Goal: Transaction & Acquisition: Purchase product/service

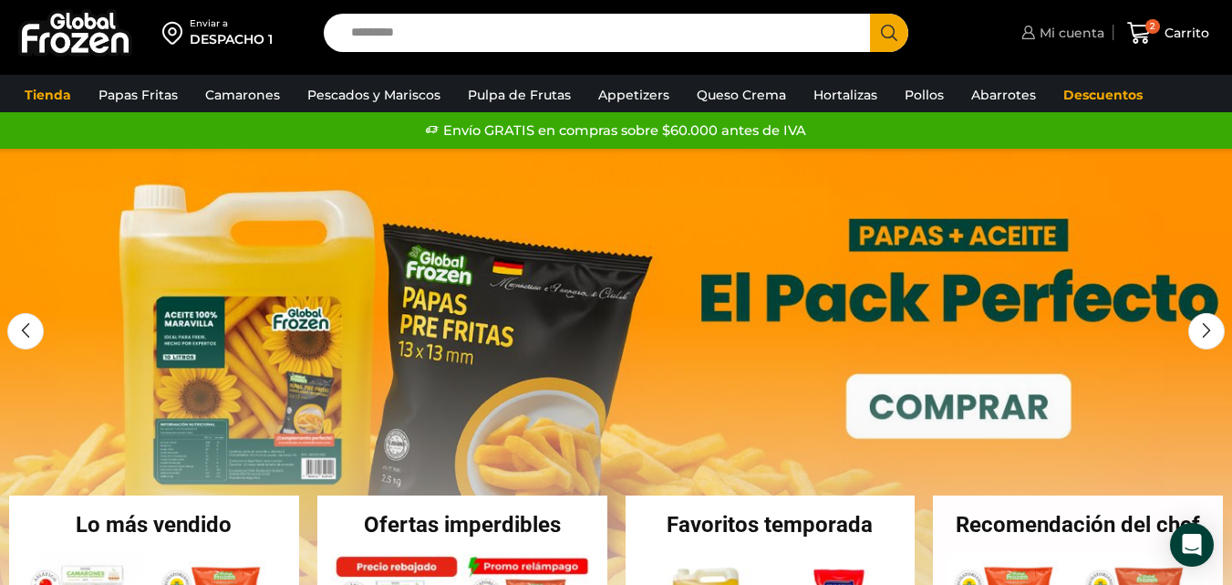
click at [1075, 37] on span "Mi cuenta" at bounding box center [1069, 33] width 69 height 18
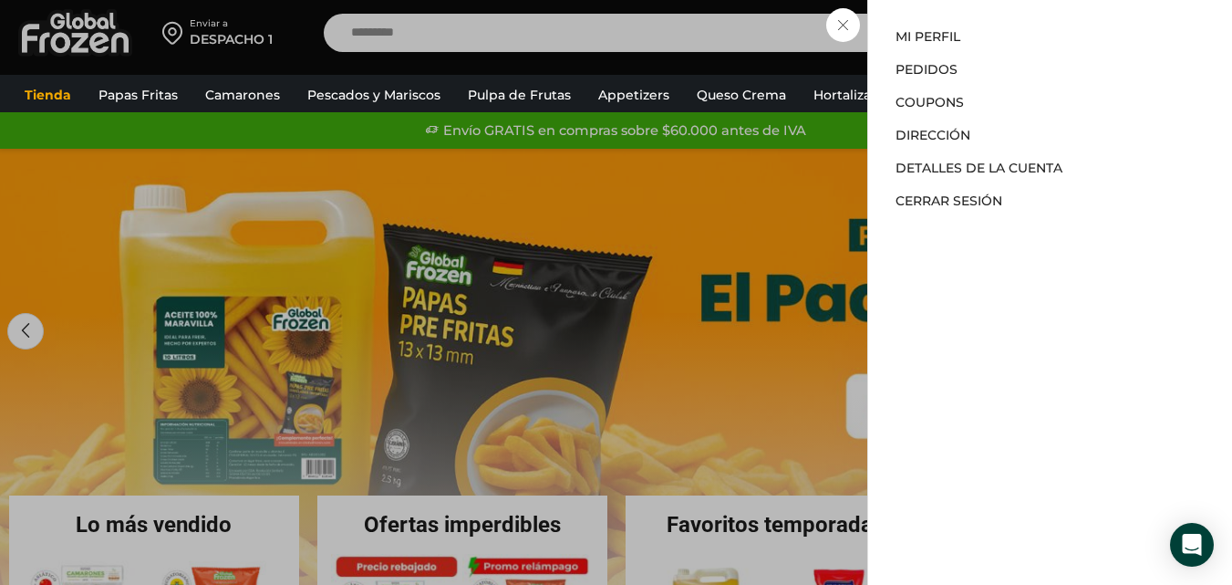
click at [1001, 22] on div "Mi cuenta Mi perfil Pedidos Descargas Coupons Dirección Detalles de la cuenta C…" at bounding box center [1050, 292] width 365 height 585
click at [941, 35] on link "Mi perfil" at bounding box center [928, 36] width 65 height 16
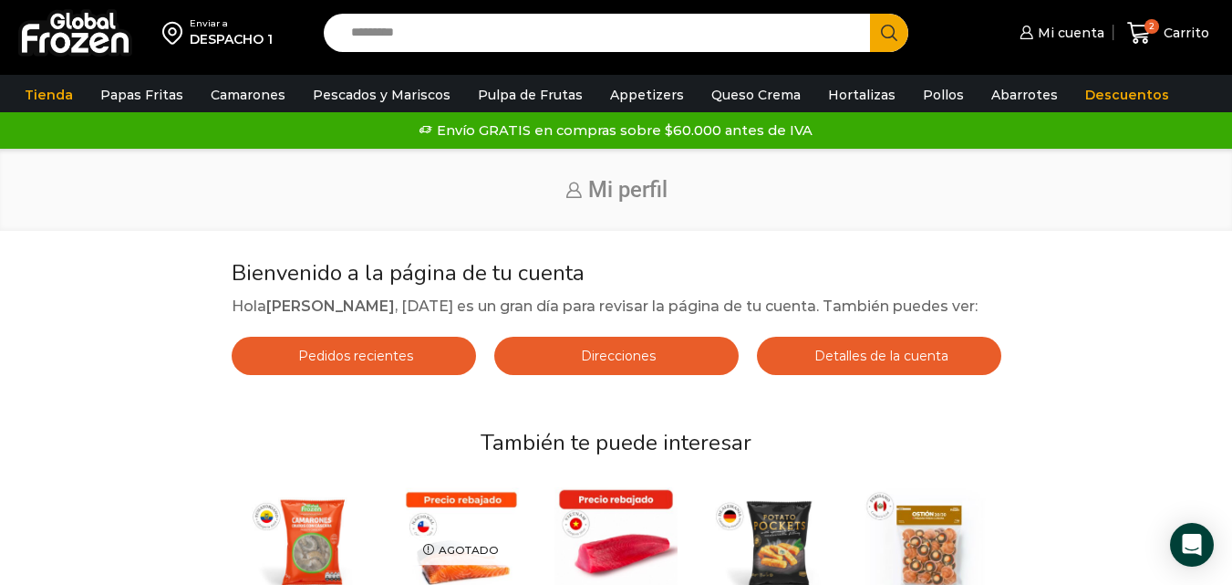
click at [620, 19] on input "Search input" at bounding box center [601, 33] width 519 height 38
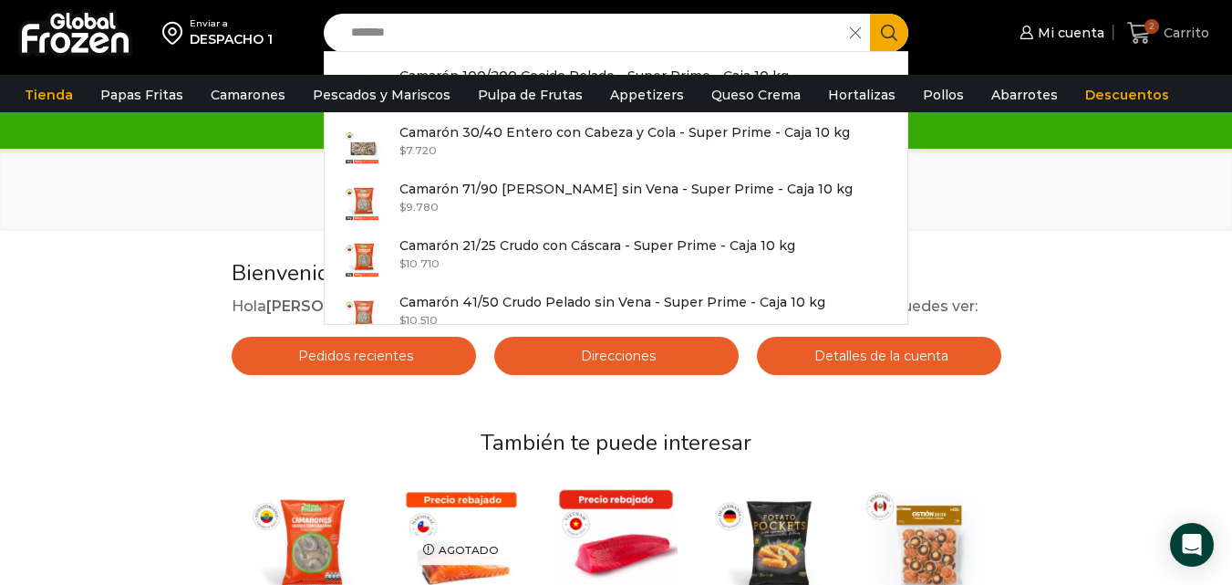
type input "*******"
click at [1170, 31] on span "Carrito" at bounding box center [1184, 33] width 50 height 18
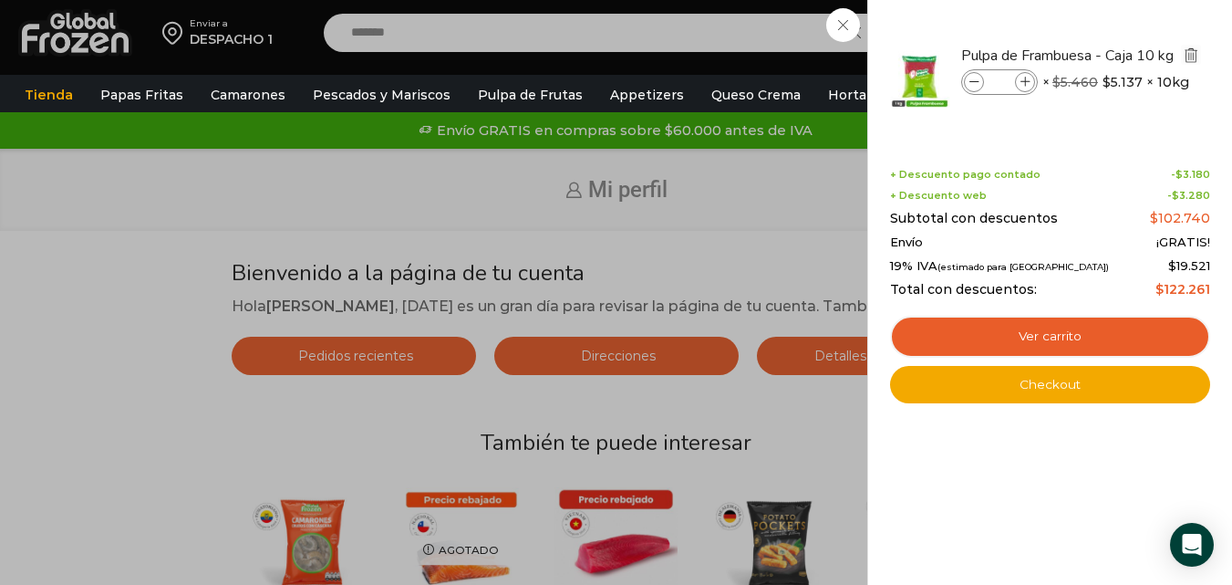
click at [1199, 54] on img "Eliminar Pulpa de Frambuesa - Caja 10 kg del carrito" at bounding box center [1191, 55] width 16 height 16
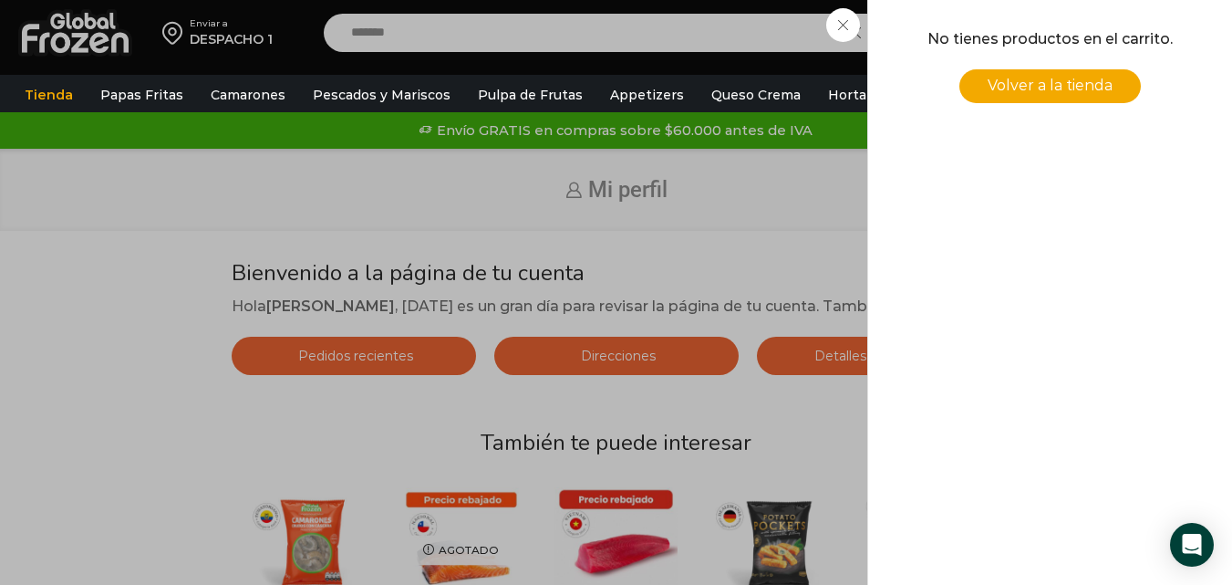
click at [1123, 31] on div "0 Carrito 0 0 Shopping Cart No tienes productos en el carrito. Volver a la tien…" at bounding box center [1168, 33] width 91 height 43
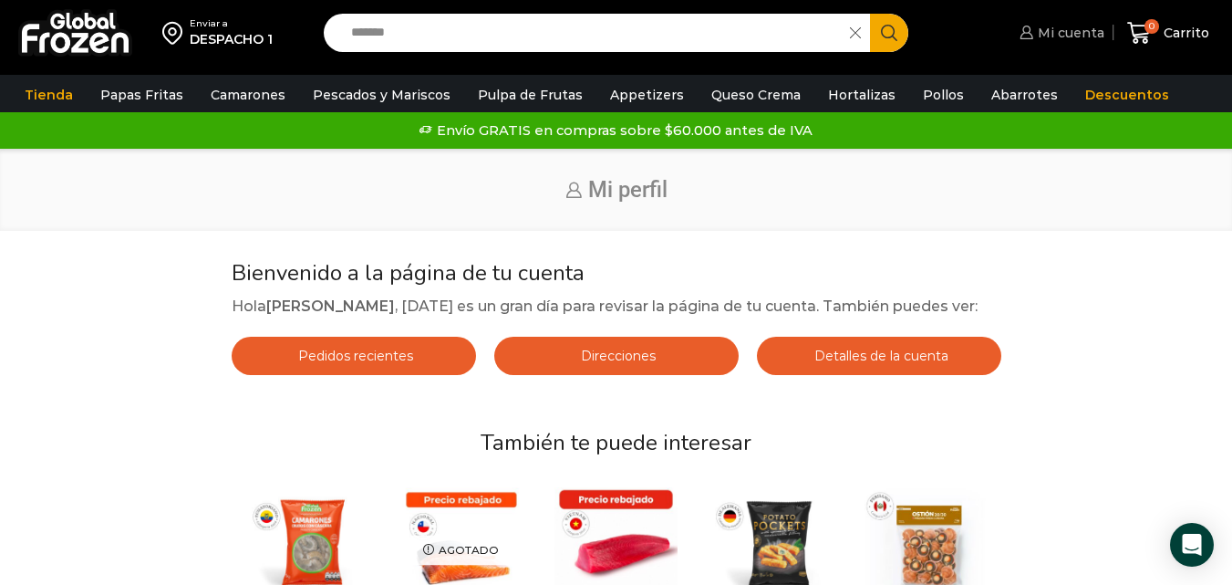
click at [1073, 26] on span "Mi cuenta" at bounding box center [1069, 33] width 71 height 18
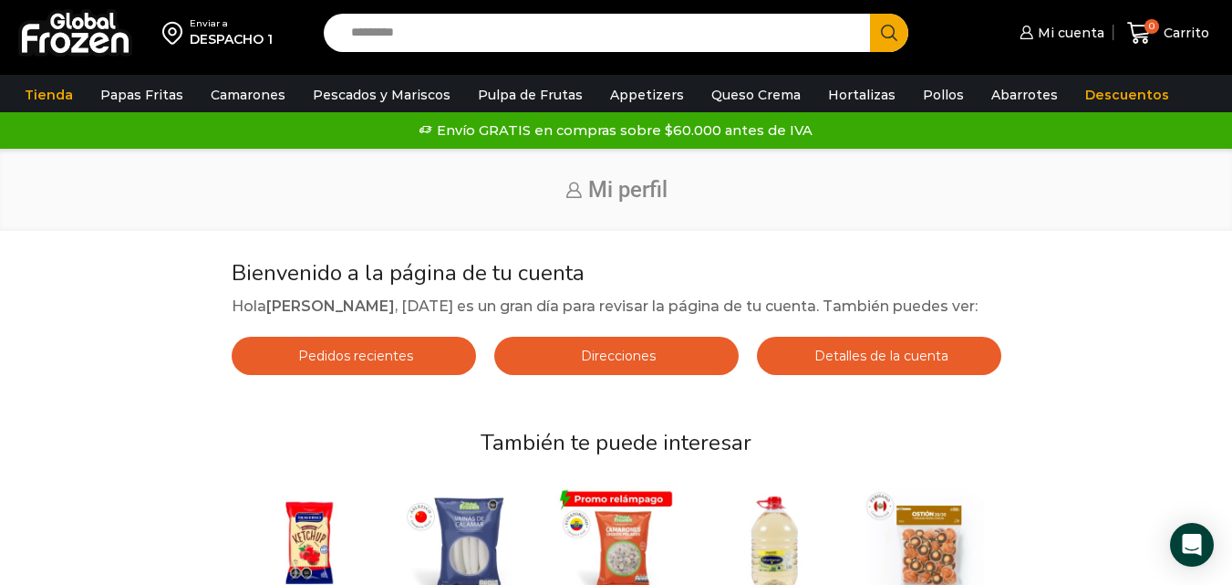
click at [422, 375] on link "Pedidos recientes" at bounding box center [354, 356] width 244 height 38
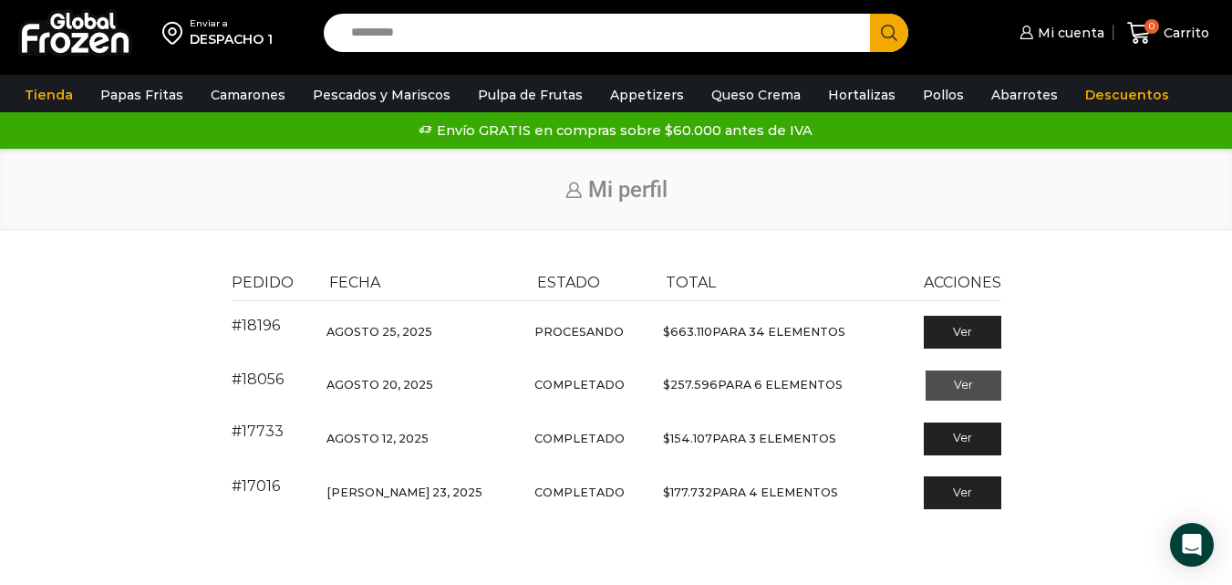
click at [955, 378] on link "Ver" at bounding box center [964, 385] width 76 height 31
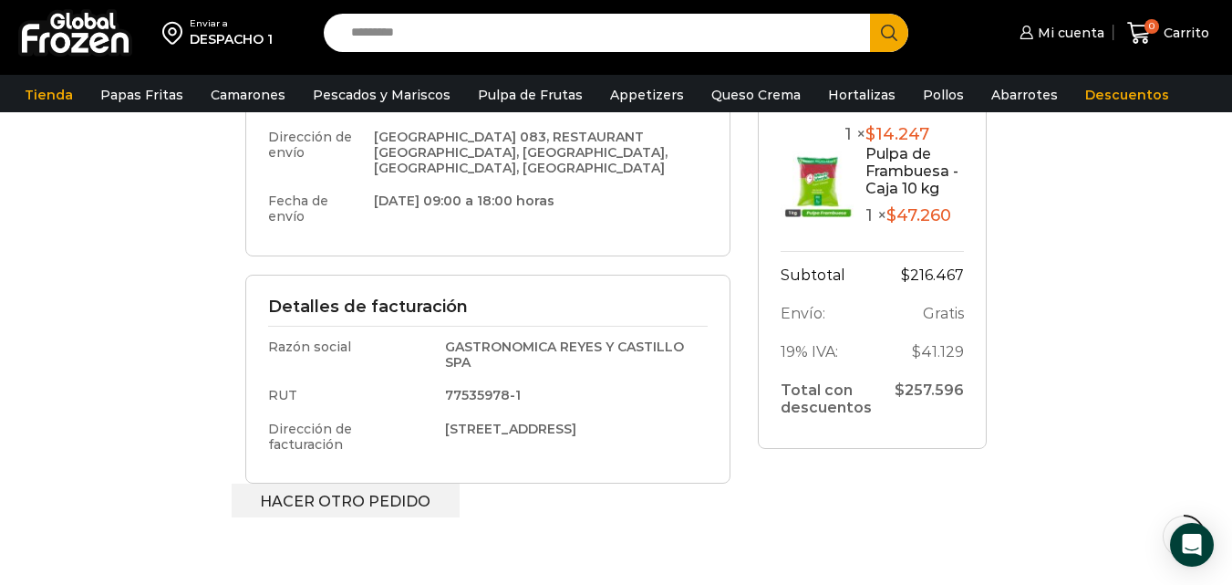
scroll to position [592, 0]
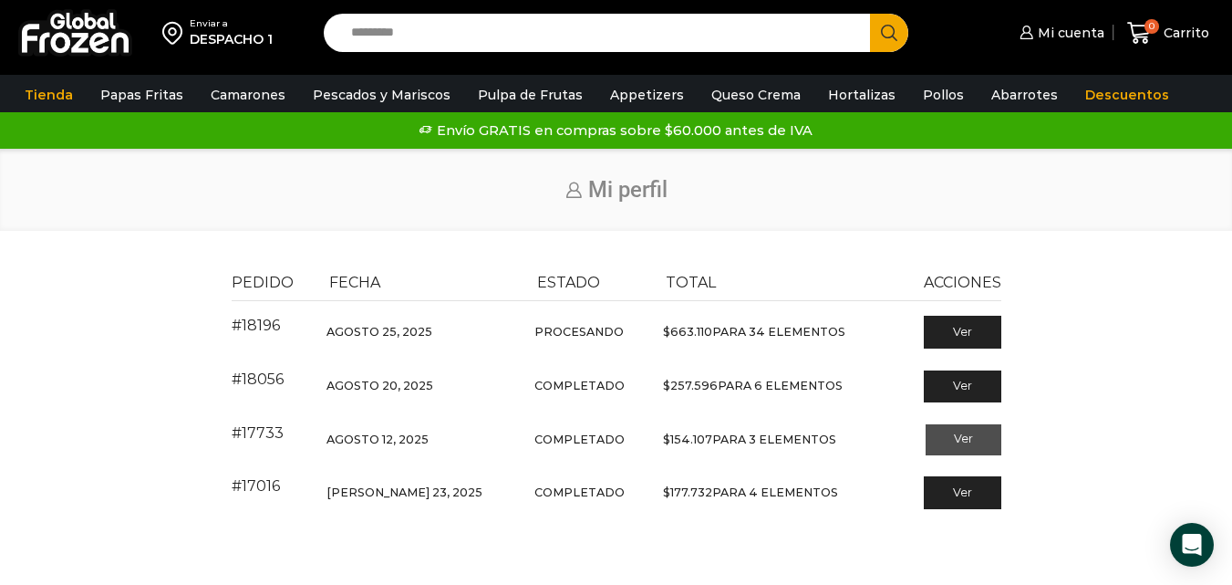
click at [992, 439] on link "Ver" at bounding box center [964, 439] width 76 height 31
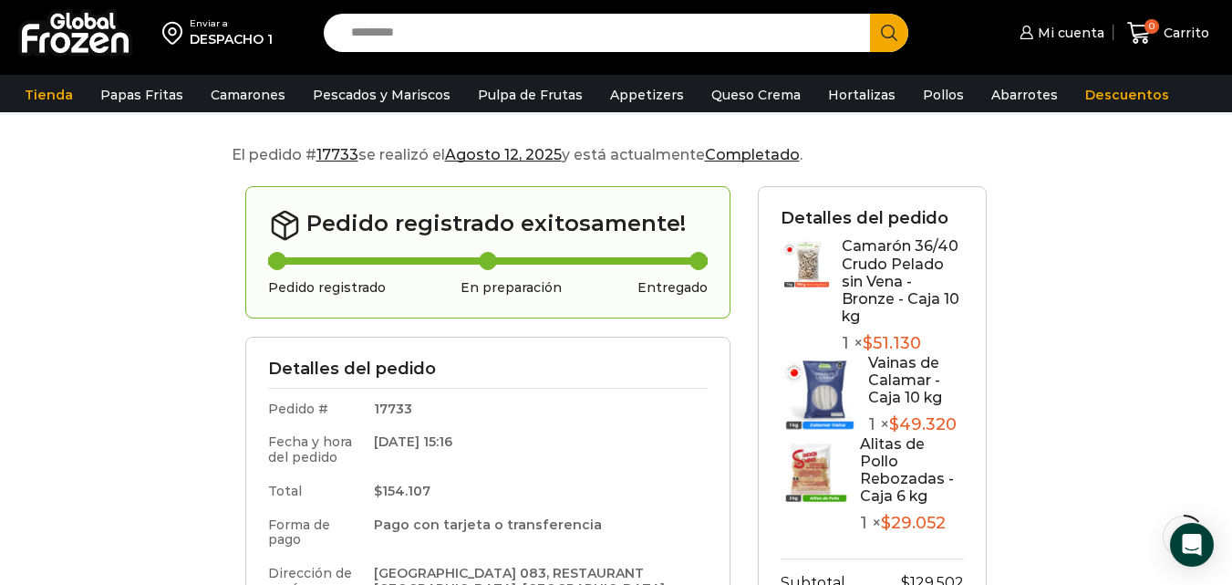
scroll to position [115, 0]
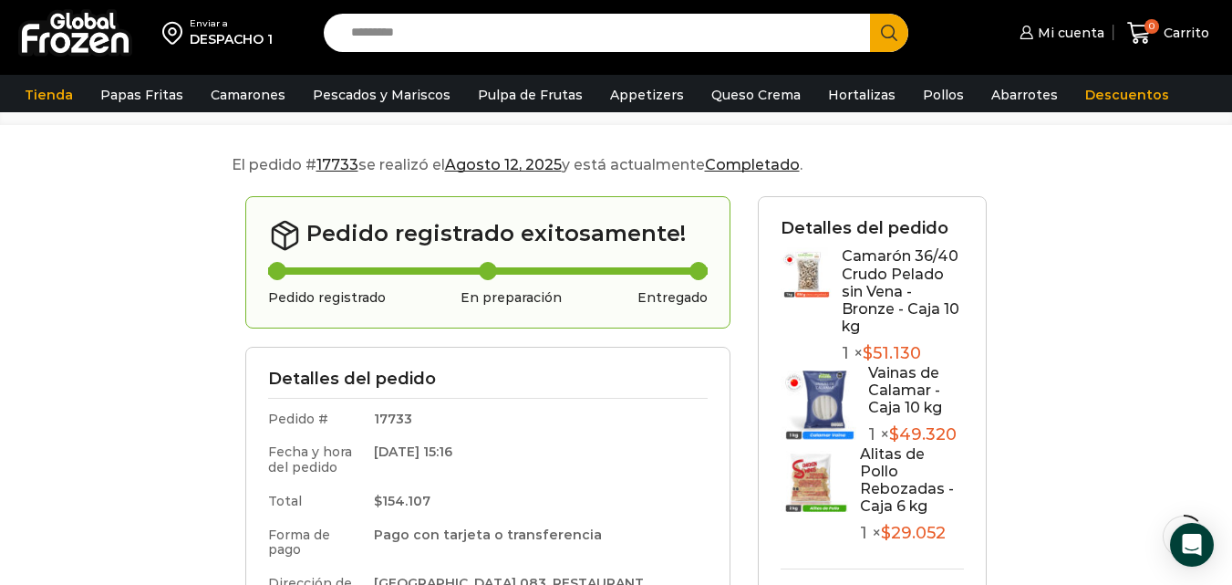
click at [883, 282] on link "Camarón 36/40 Crudo Pelado sin Vena - Bronze - Caja 10 kg" at bounding box center [901, 291] width 118 height 88
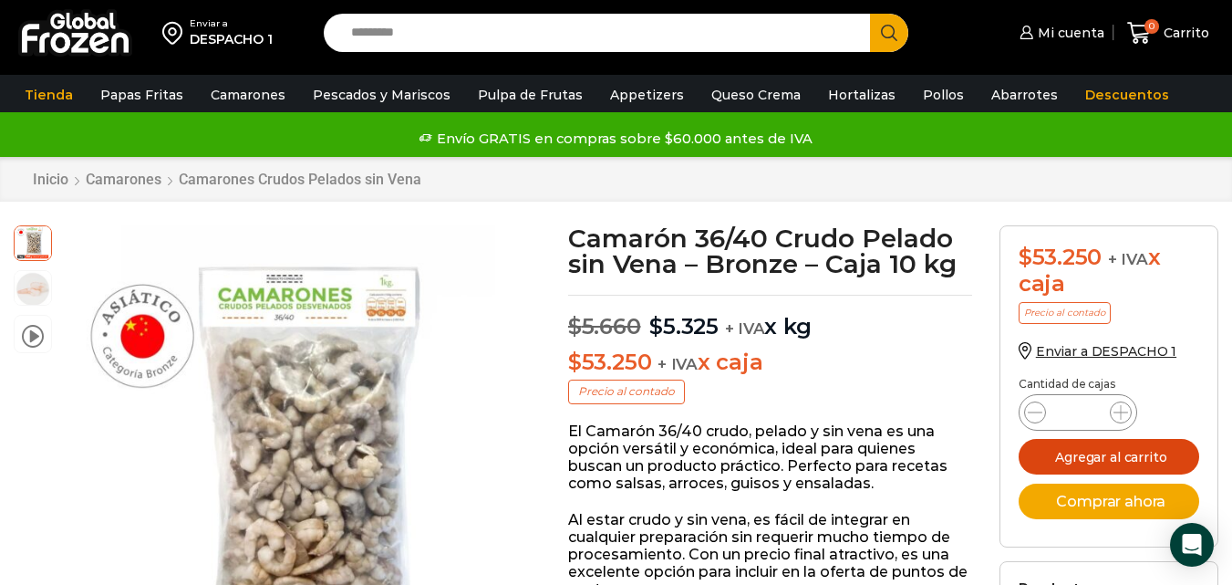
click at [1146, 466] on button "Agregar al carrito" at bounding box center [1109, 457] width 181 height 36
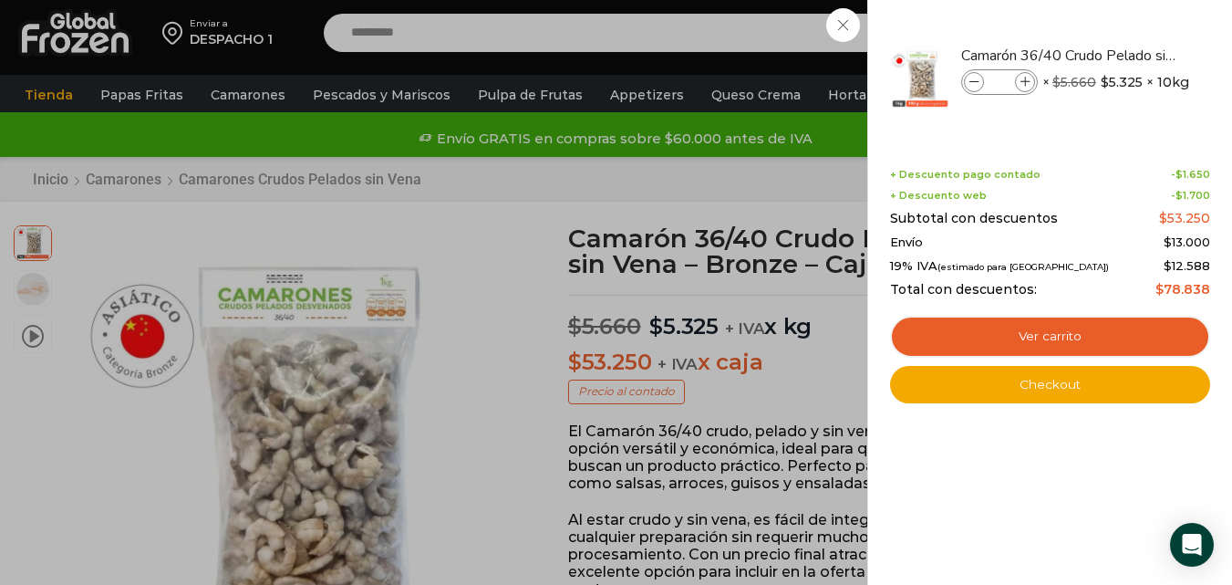
click at [1123, 55] on div "1 Carrito 1 1 Shopping Cart *" at bounding box center [1168, 33] width 91 height 43
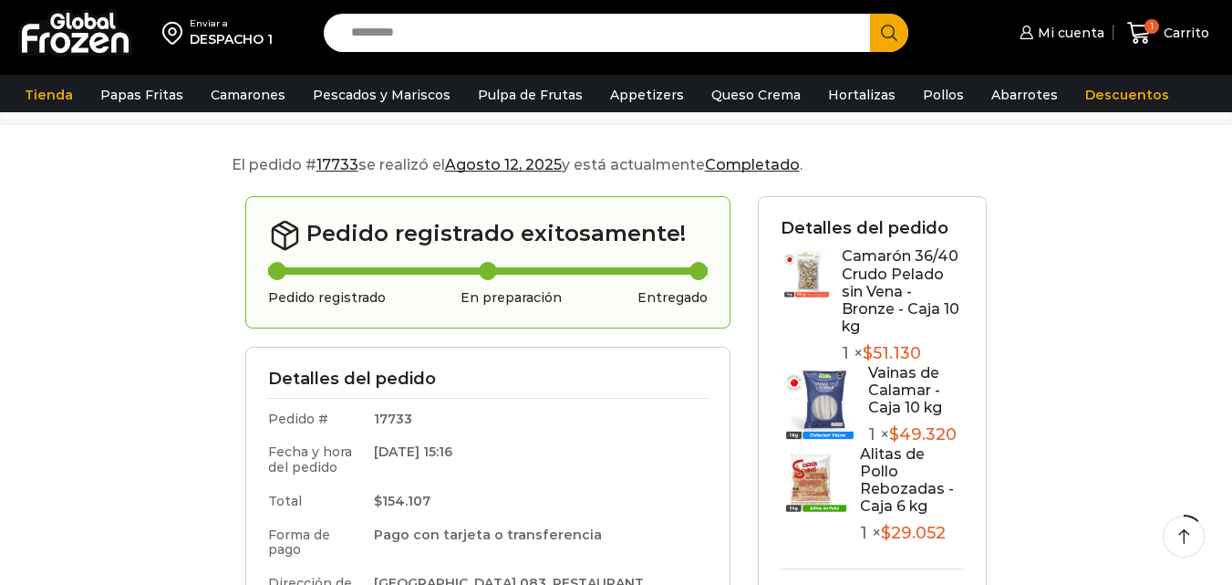
scroll to position [115, 0]
click at [901, 500] on link "Alitas de Pollo Rebozadas - Caja 6 kg" at bounding box center [907, 480] width 94 height 70
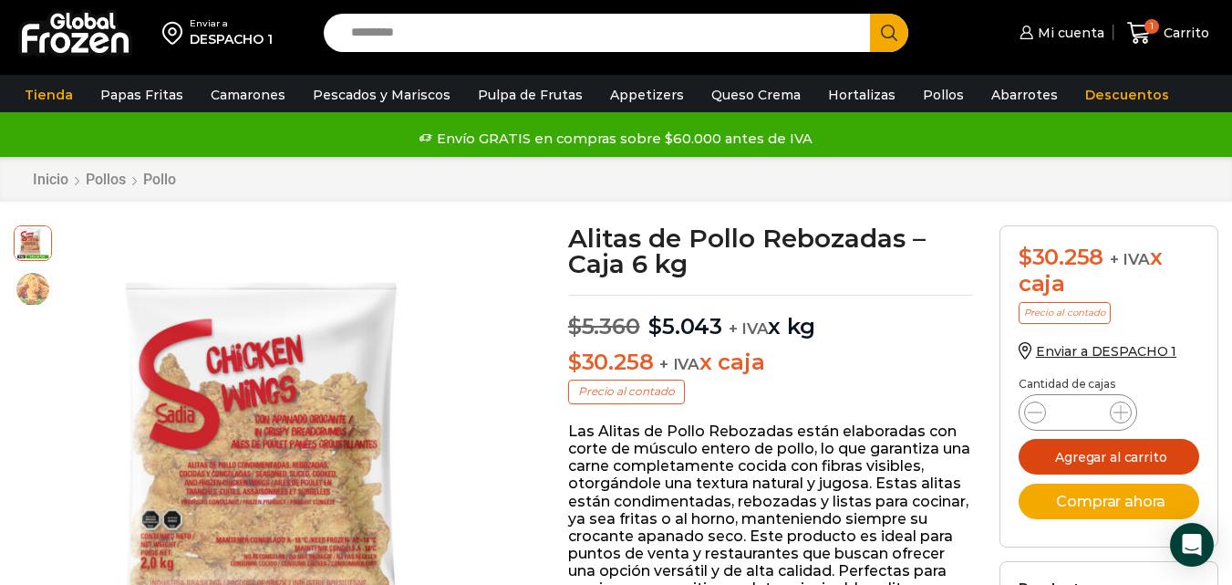
click at [1094, 472] on button "Agregar al carrito" at bounding box center [1109, 457] width 181 height 36
click at [675, 39] on input "Search input" at bounding box center [601, 33] width 519 height 38
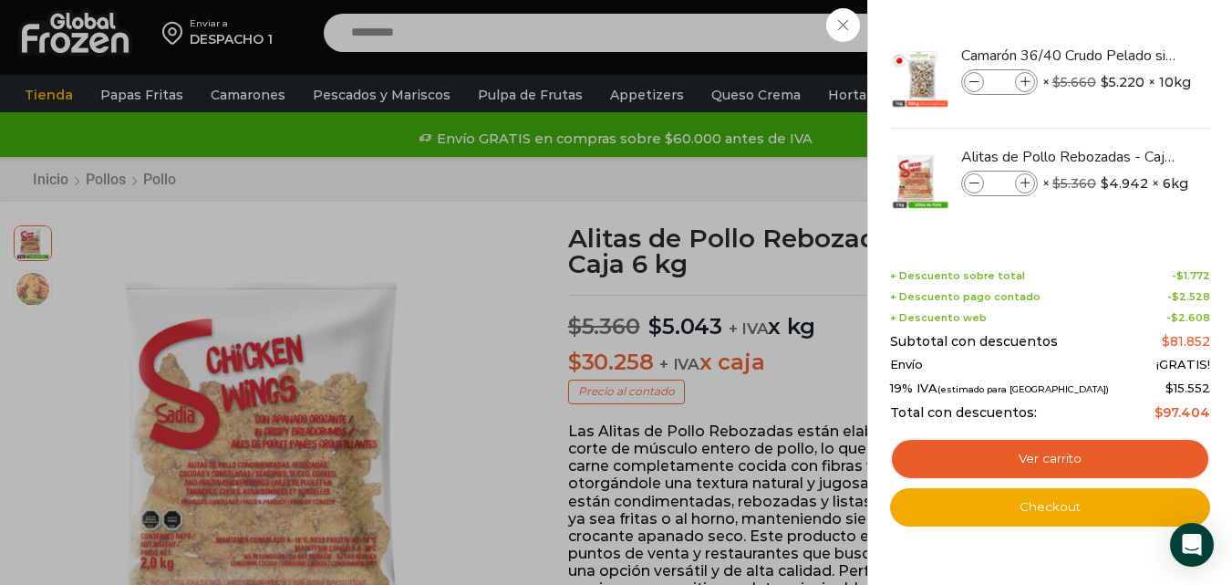
click at [1123, 55] on div "2 Carrito 2 2 Shopping Cart *" at bounding box center [1168, 33] width 91 height 43
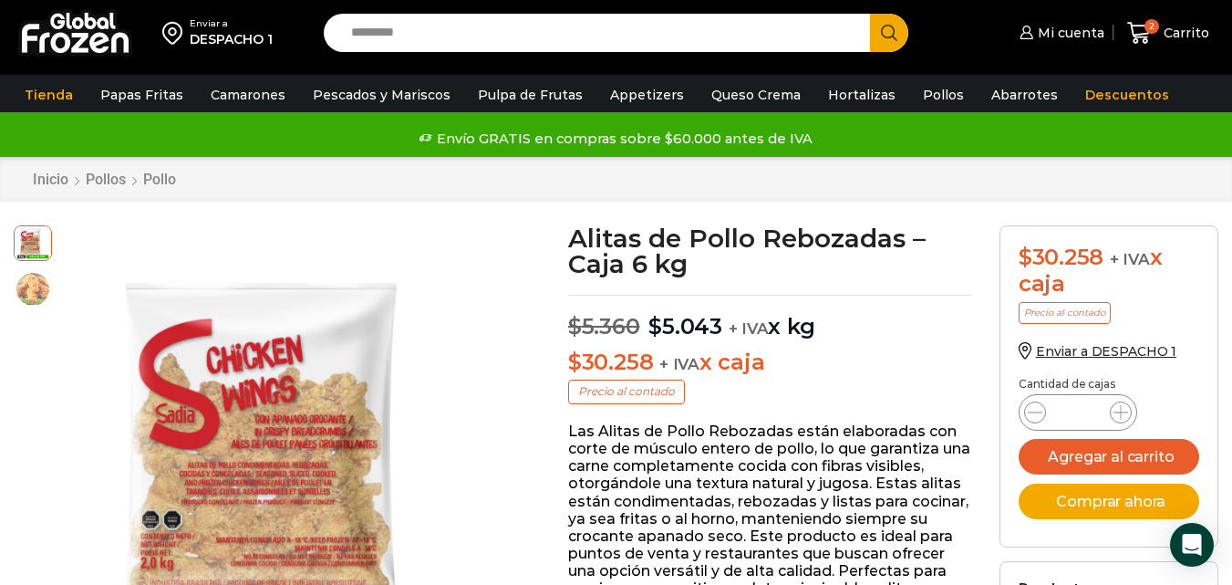
click at [785, 40] on input "Search input" at bounding box center [601, 33] width 519 height 38
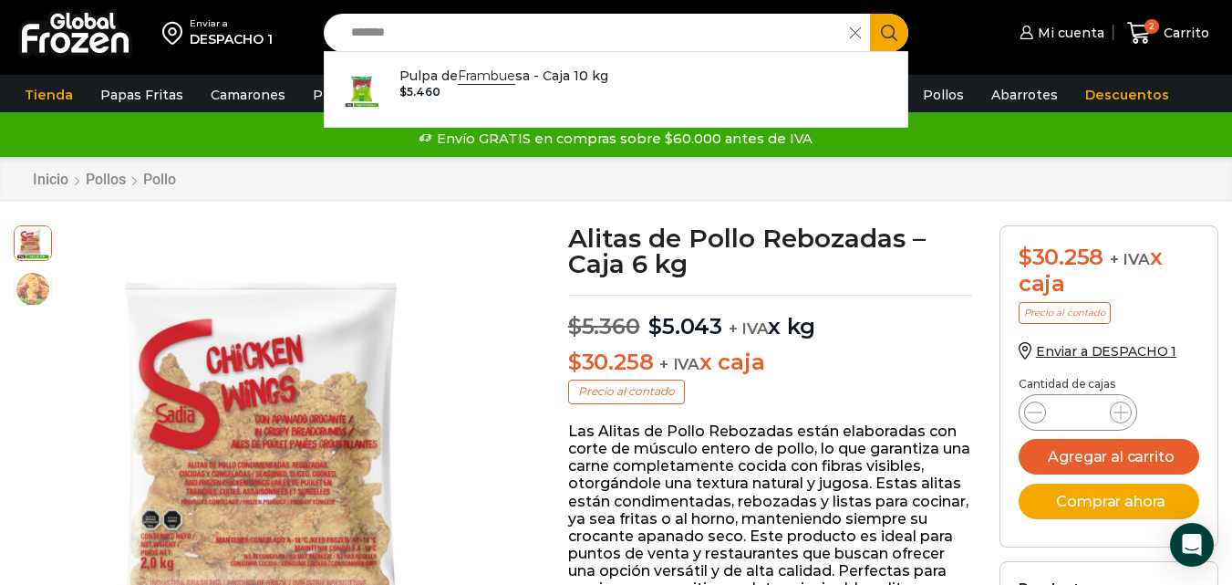
click at [467, 34] on input "*******" at bounding box center [591, 33] width 499 height 38
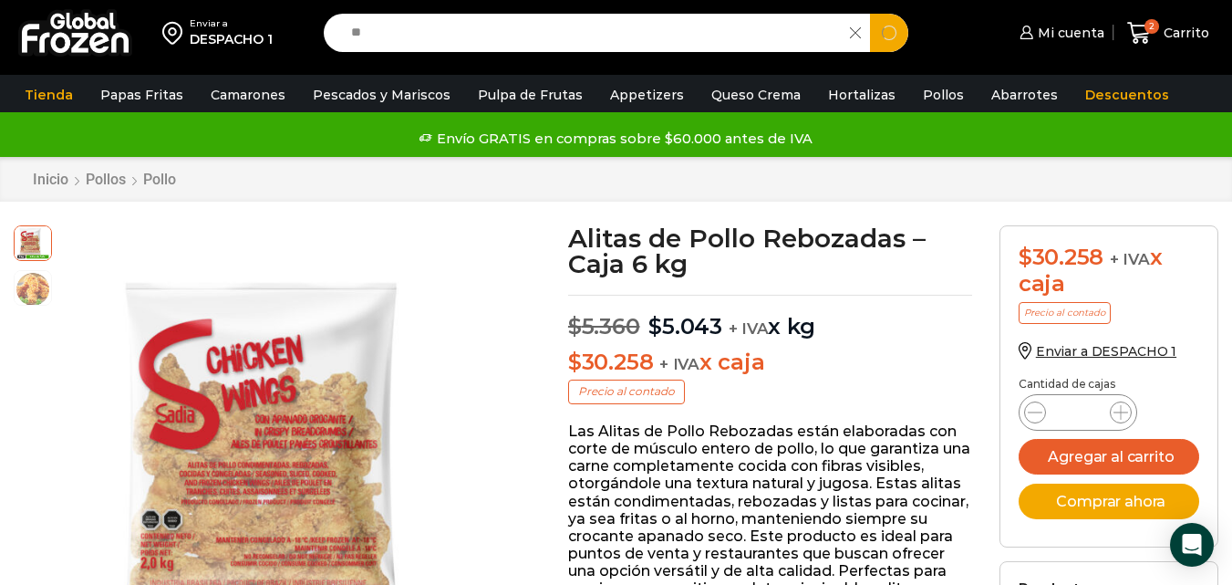
type input "*"
type input "********"
click at [870, 14] on button "Search" at bounding box center [889, 33] width 38 height 38
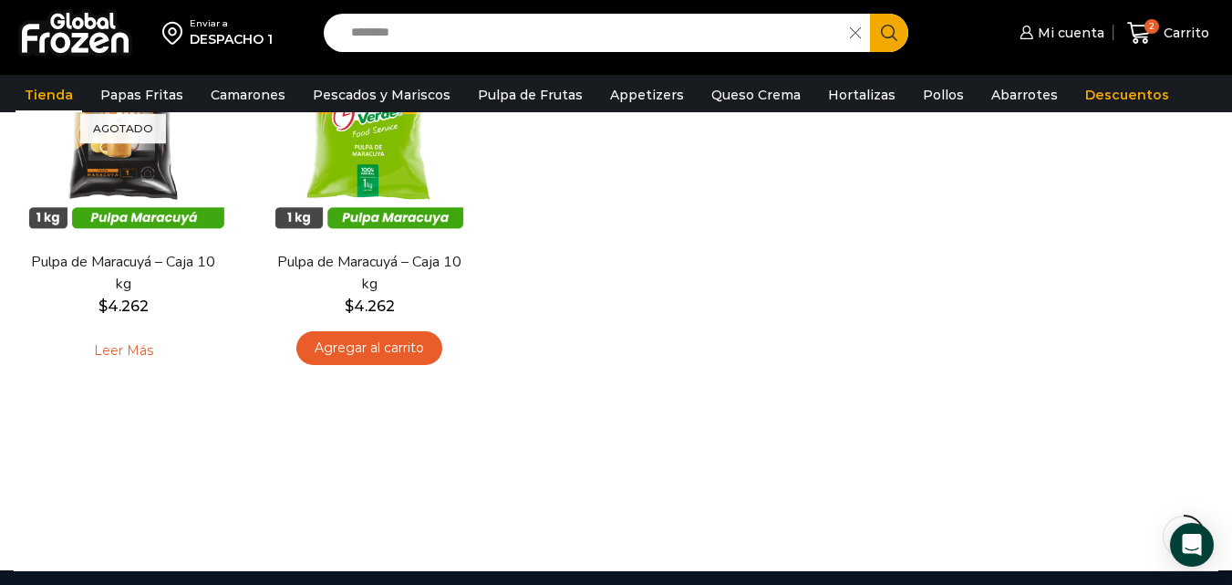
scroll to position [314, 0]
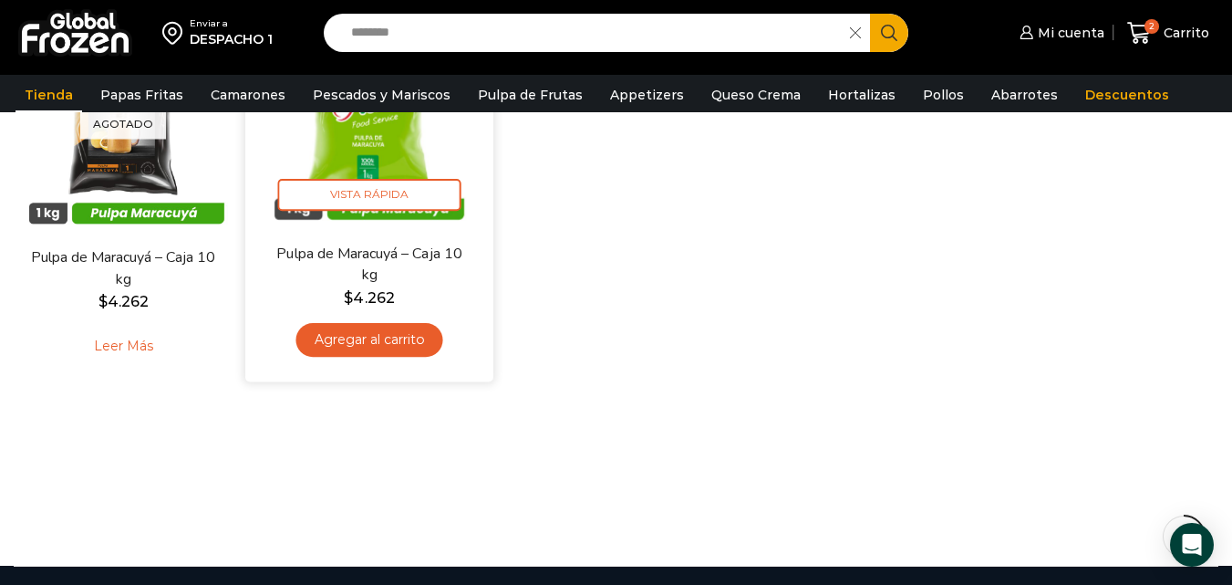
click at [387, 332] on link "Agregar al carrito" at bounding box center [369, 340] width 147 height 34
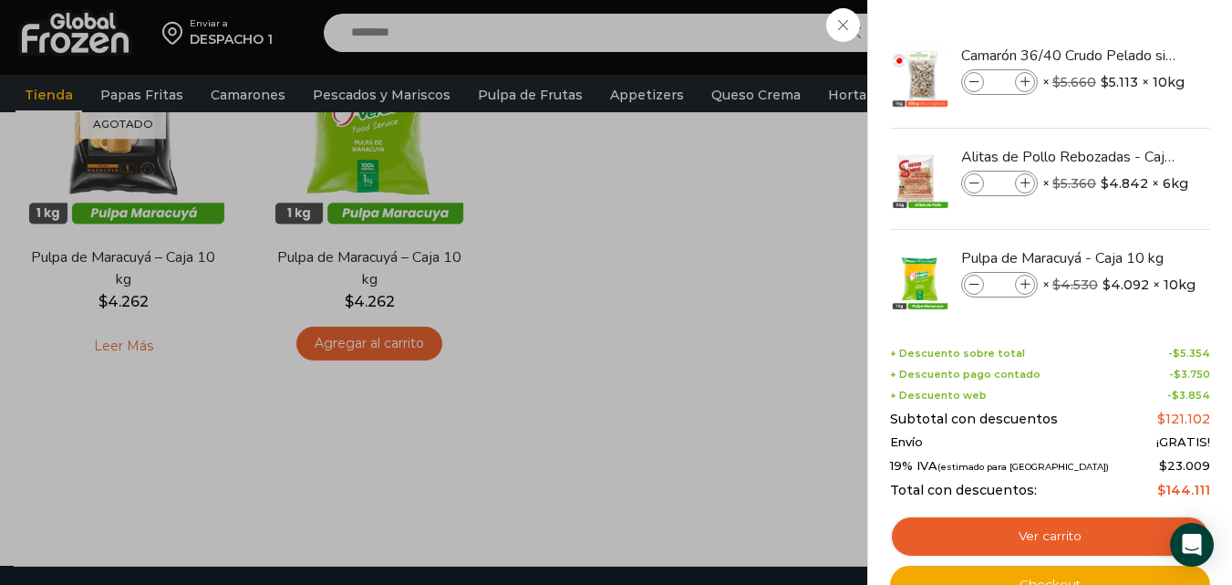
click at [1123, 22] on div "3 [GEOGRAPHIC_DATA] 3 3 Shopping Cart *" at bounding box center [1168, 33] width 91 height 43
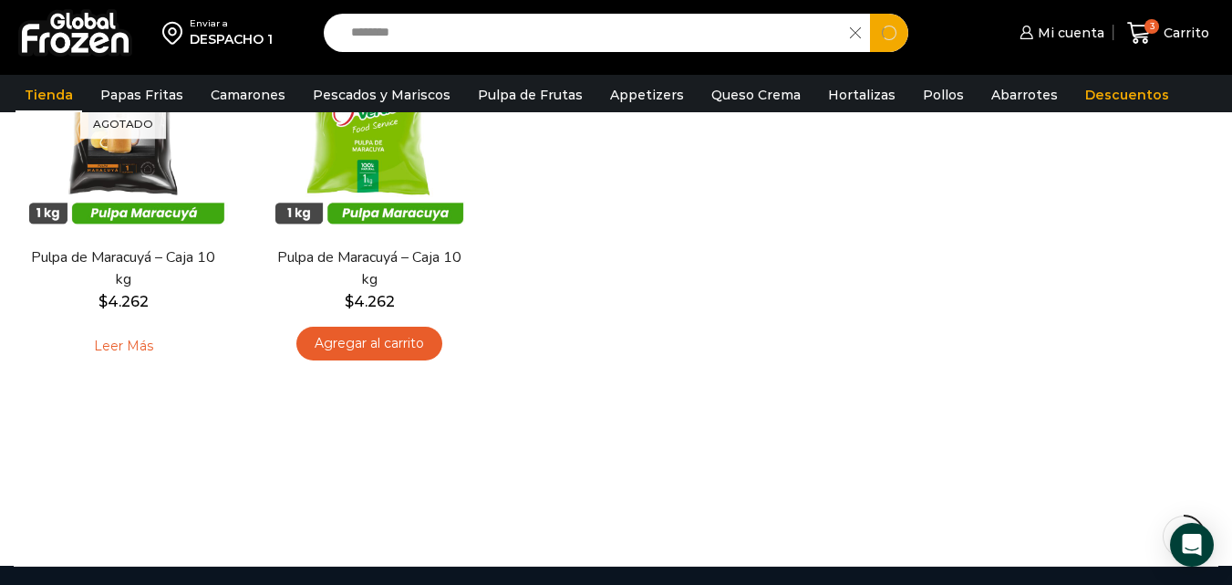
click at [709, 23] on input "********" at bounding box center [591, 33] width 499 height 38
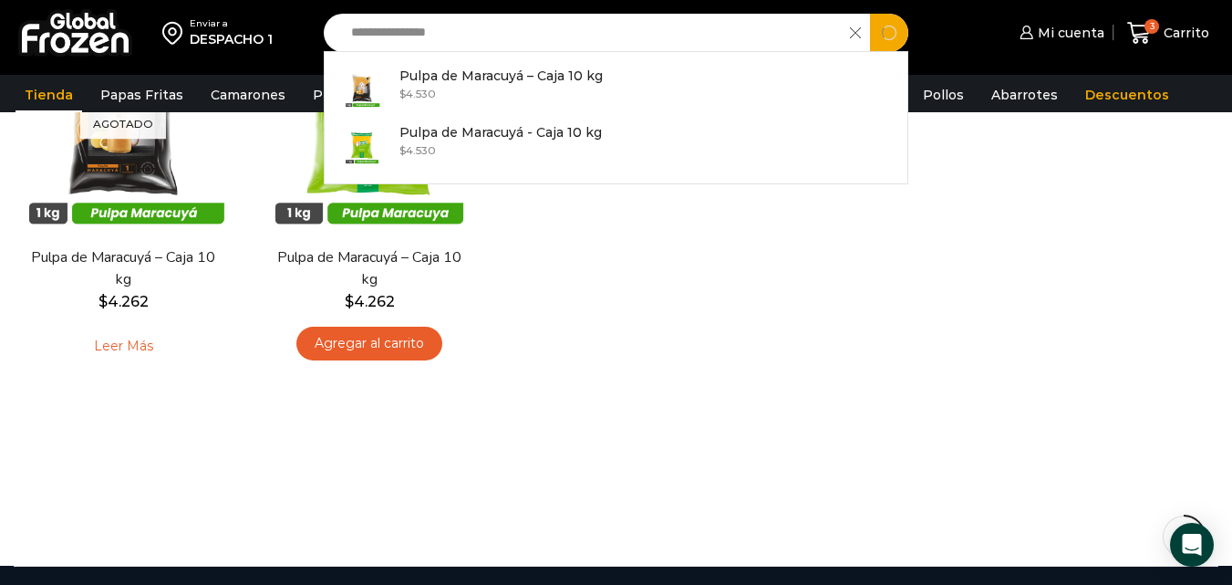
type input "**********"
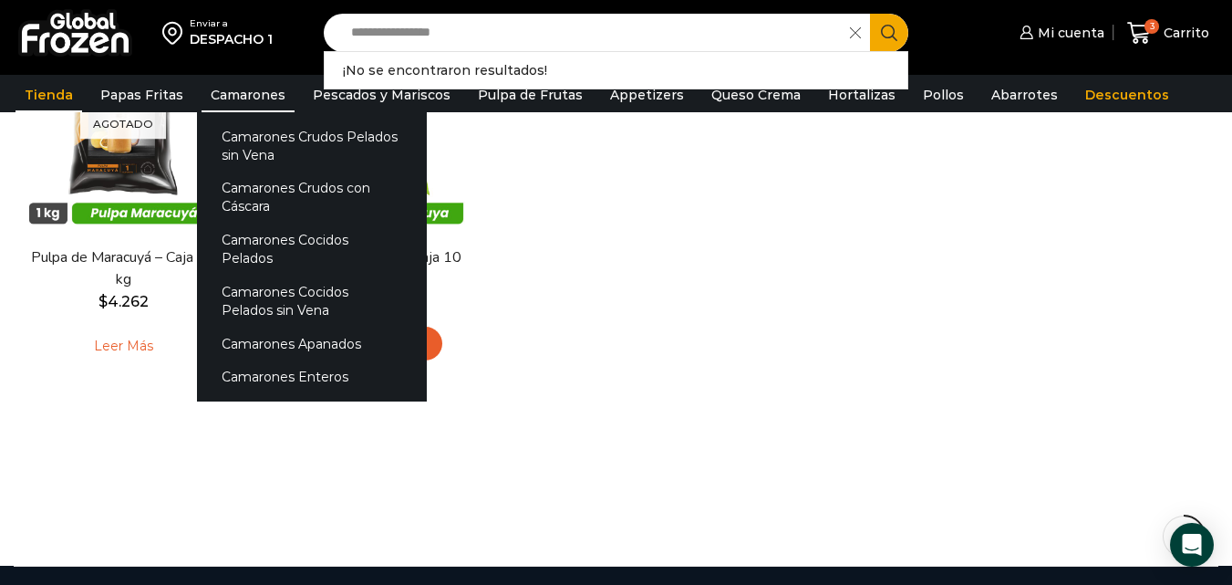
drag, startPoint x: 584, startPoint y: 36, endPoint x: 255, endPoint y: 77, distance: 331.9
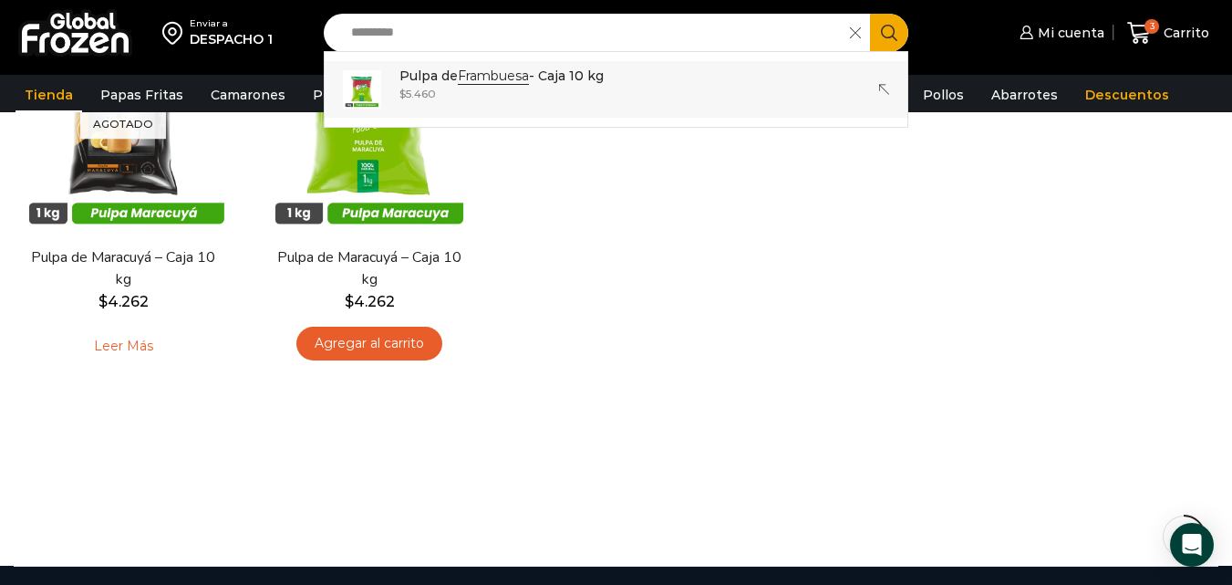
click at [552, 91] on div "$ 5.460" at bounding box center [502, 94] width 204 height 16
type input "**********"
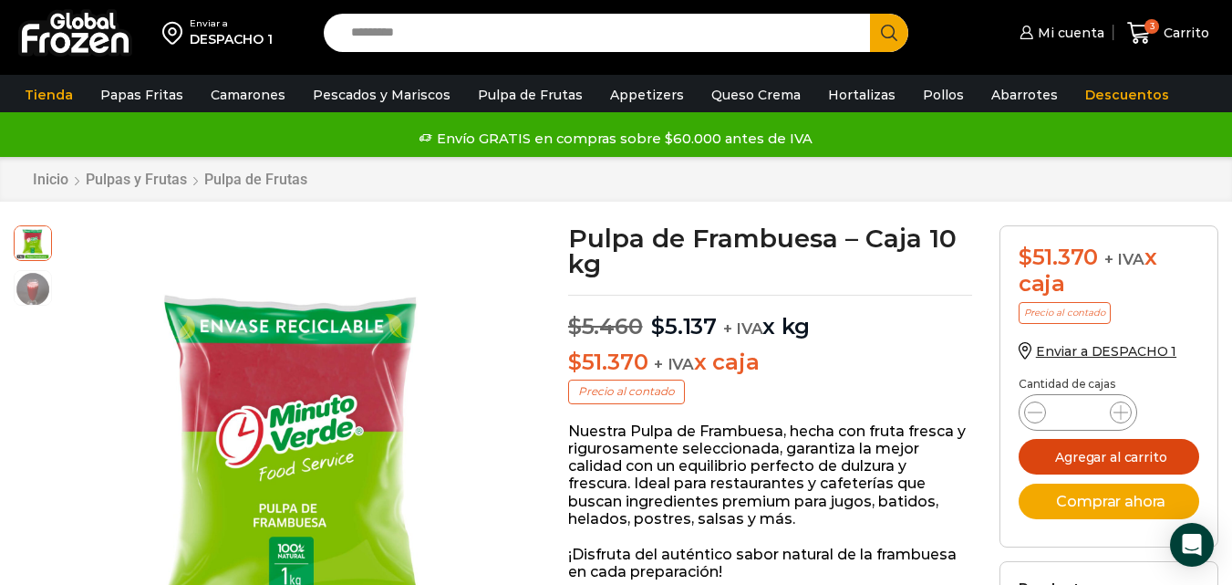
click at [1169, 463] on button "Agregar al carrito" at bounding box center [1109, 457] width 181 height 36
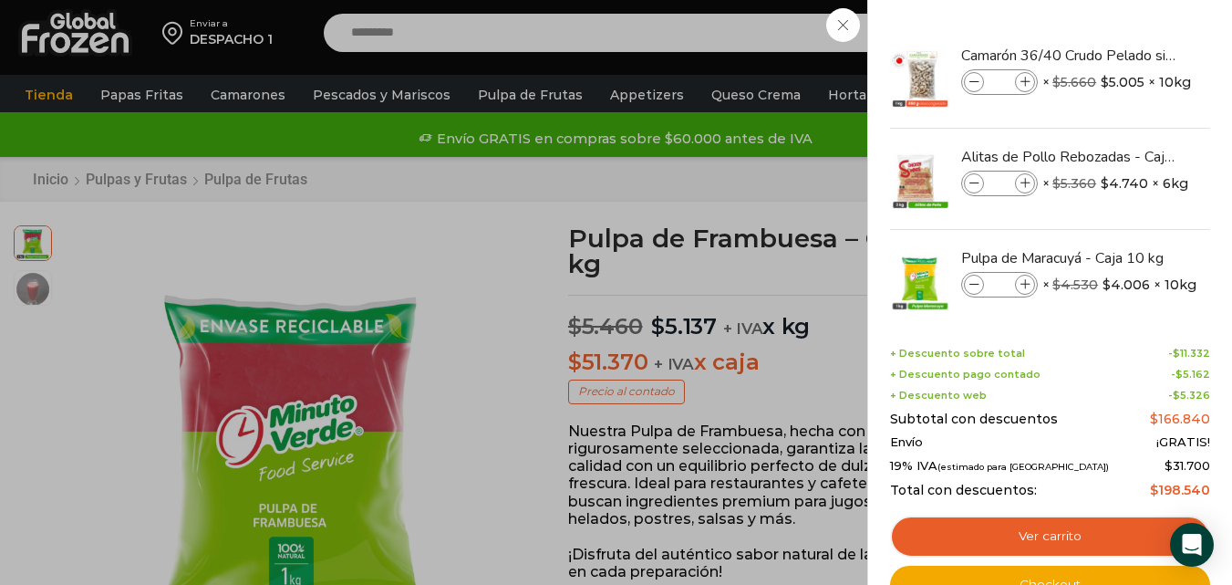
click at [1123, 55] on div "4 Carrito 4 4 Shopping Cart *" at bounding box center [1168, 33] width 91 height 43
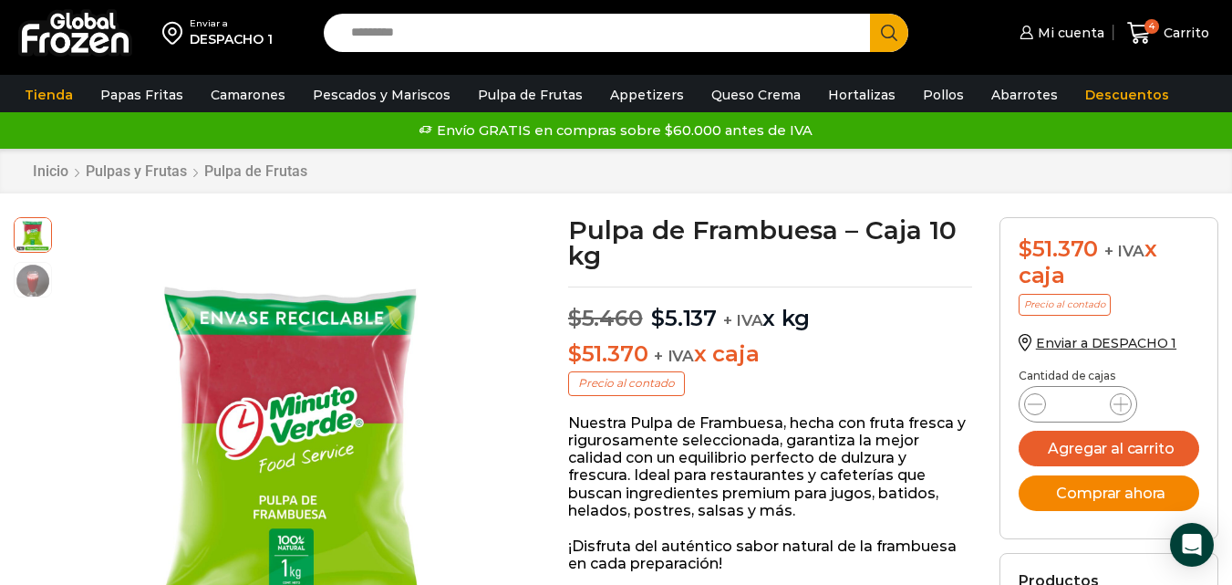
click at [1113, 484] on button "Comprar ahora" at bounding box center [1109, 493] width 181 height 36
click at [1162, 38] on span "Carrito" at bounding box center [1184, 33] width 50 height 18
click at [1162, 38] on div "4 Carrito 4 4 Shopping Cart *" at bounding box center [1168, 33] width 91 height 43
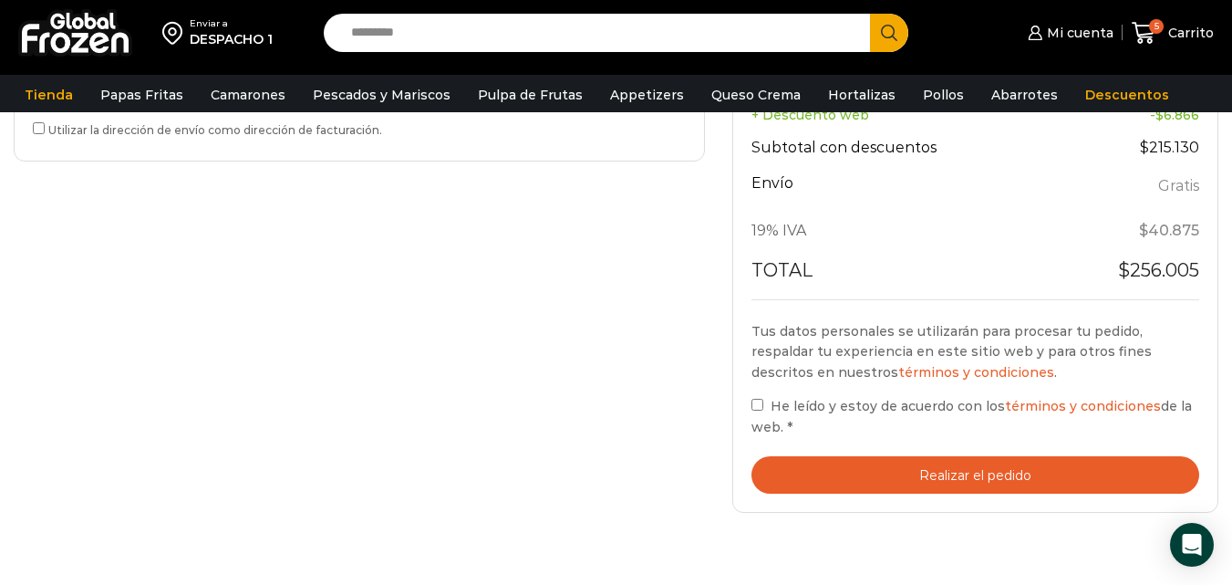
scroll to position [812, 0]
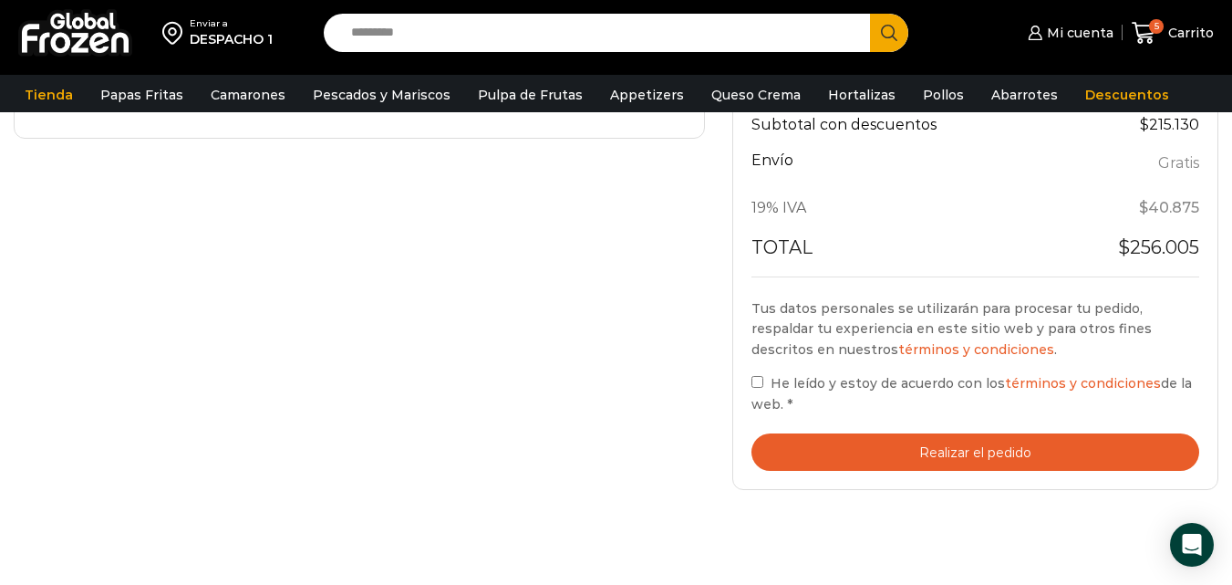
click at [754, 372] on label "He leído y estoy de acuerdo con los términos y condiciones de la web. *" at bounding box center [976, 393] width 448 height 42
click at [798, 453] on button "Realizar el pedido" at bounding box center [976, 451] width 448 height 37
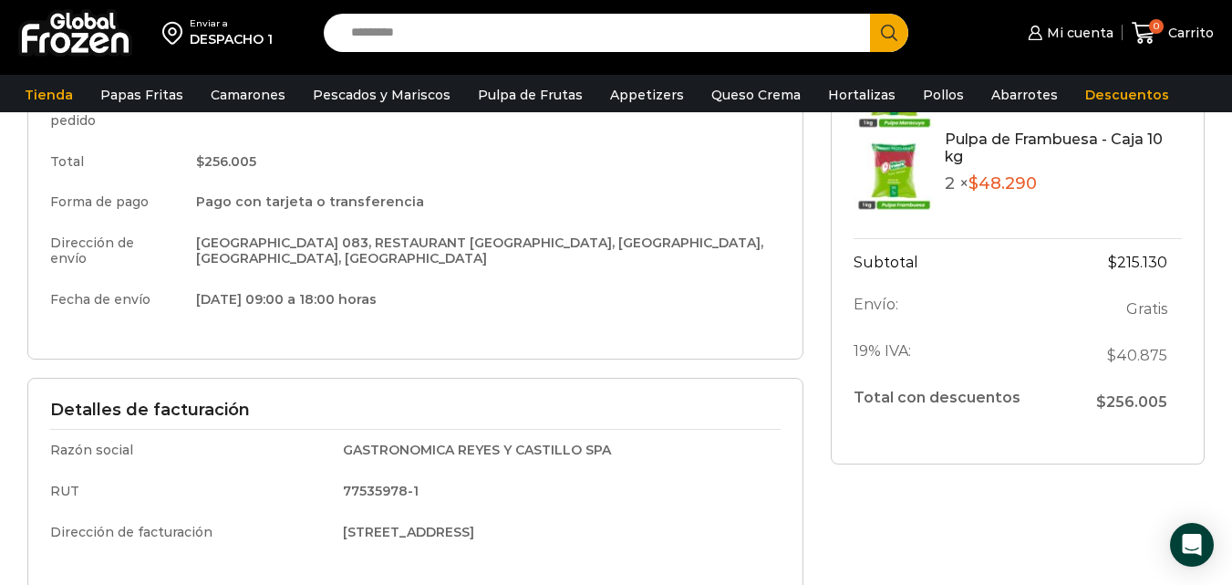
scroll to position [359, 0]
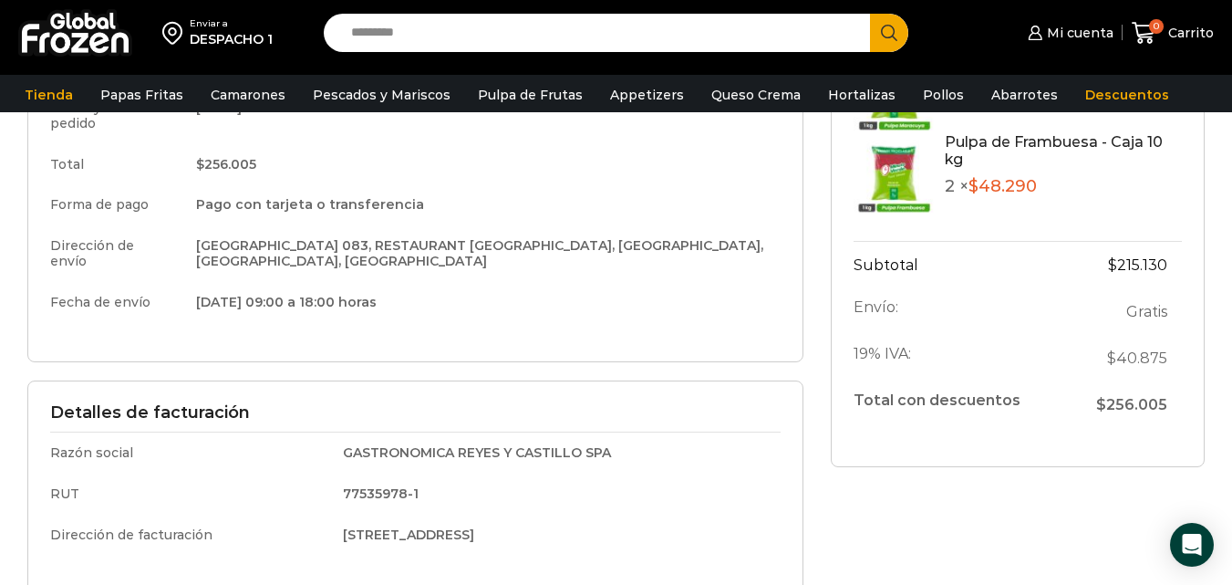
click at [1093, 490] on div "Detalles del pedido Camarón 36/40 Crudo Pelado sin Vena - Bronze - Caja 10 kg 1…" at bounding box center [1017, 225] width 401 height 778
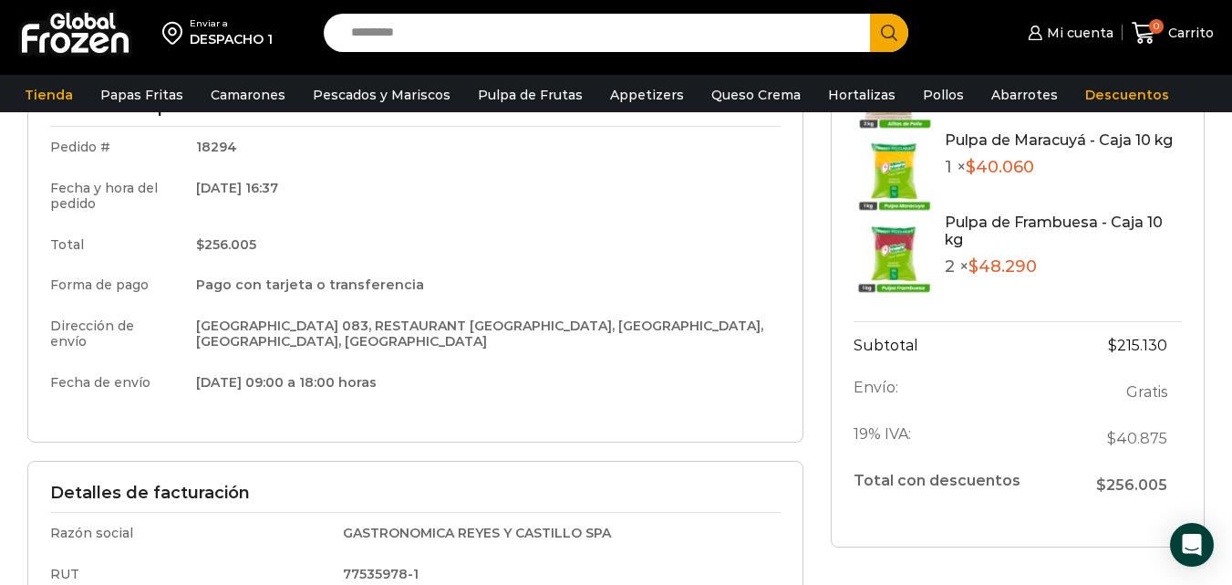
scroll to position [281, 0]
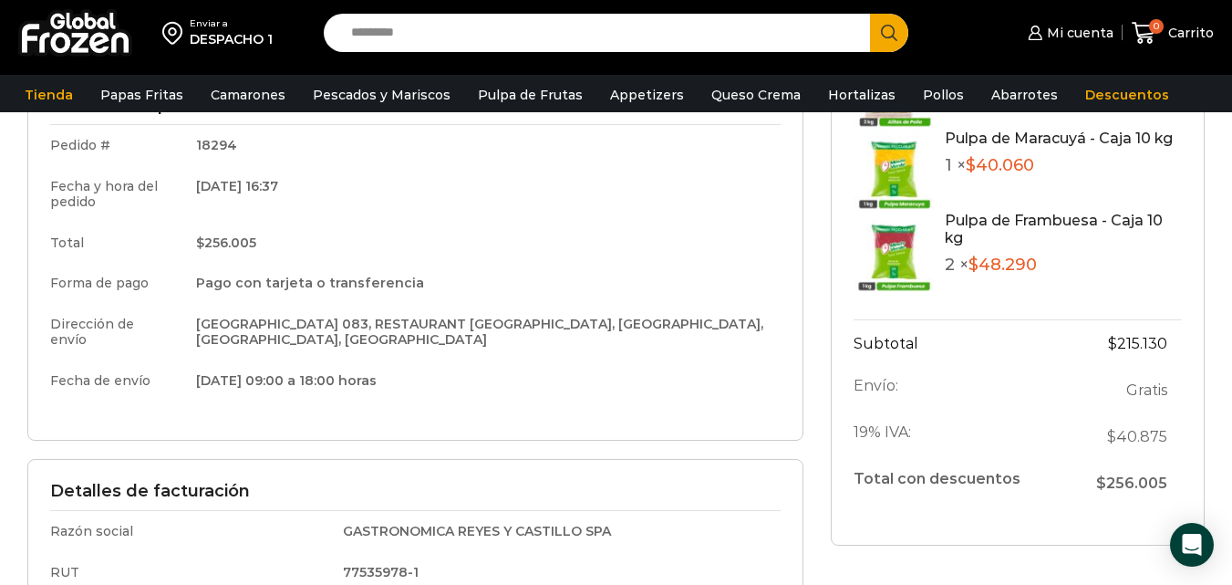
click at [1038, 224] on link "Pulpa de Frambuesa - Caja 10 kg" at bounding box center [1054, 229] width 218 height 35
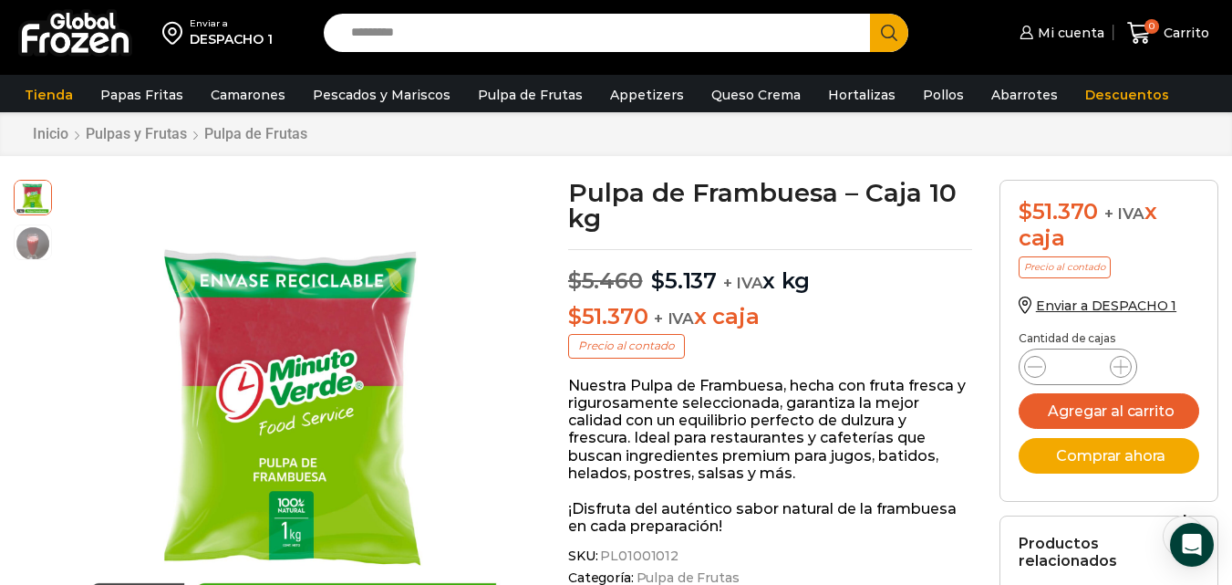
scroll to position [28, 0]
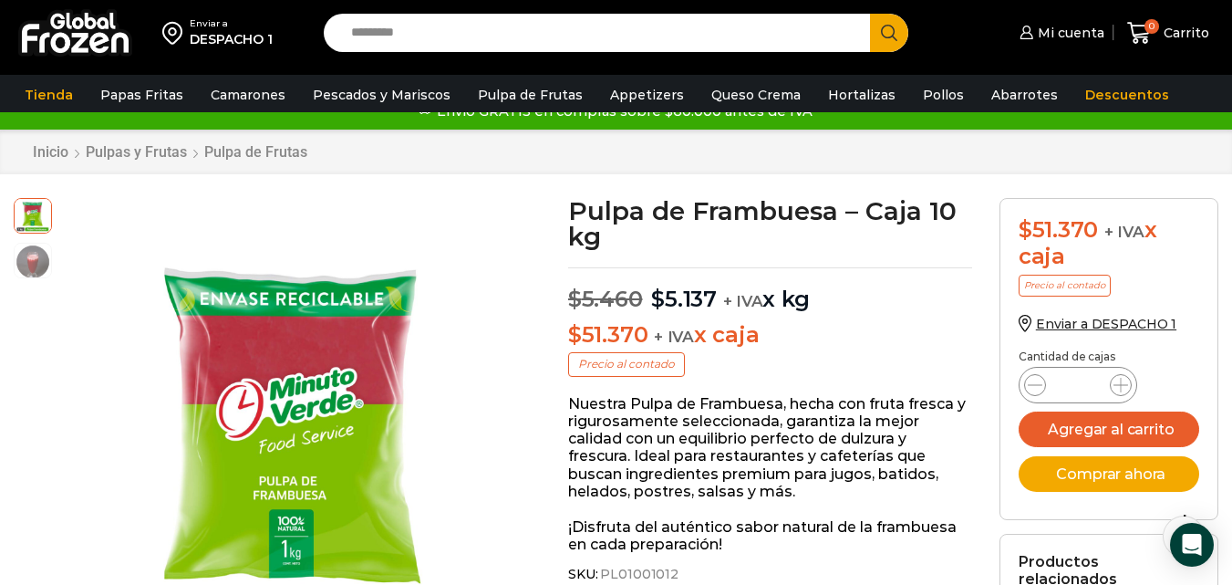
click at [1143, 47] on link "0 [GEOGRAPHIC_DATA]" at bounding box center [1168, 33] width 91 height 43
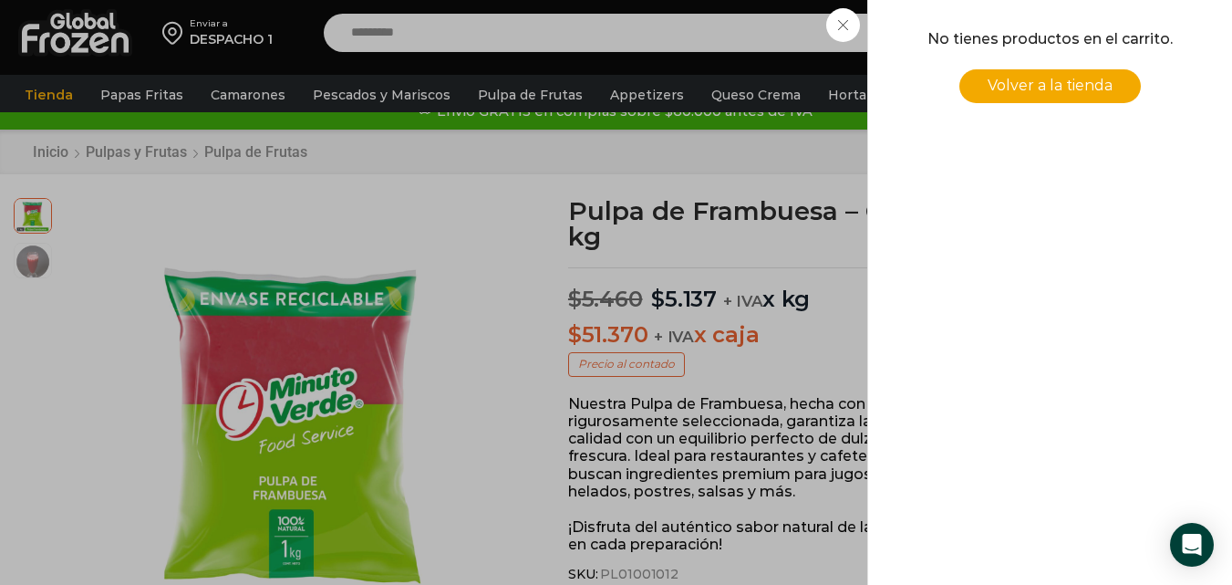
click at [1123, 55] on div "0 [GEOGRAPHIC_DATA] 0 0 Shopping Cart No tienes productos en el carrito. Volver…" at bounding box center [1168, 33] width 91 height 43
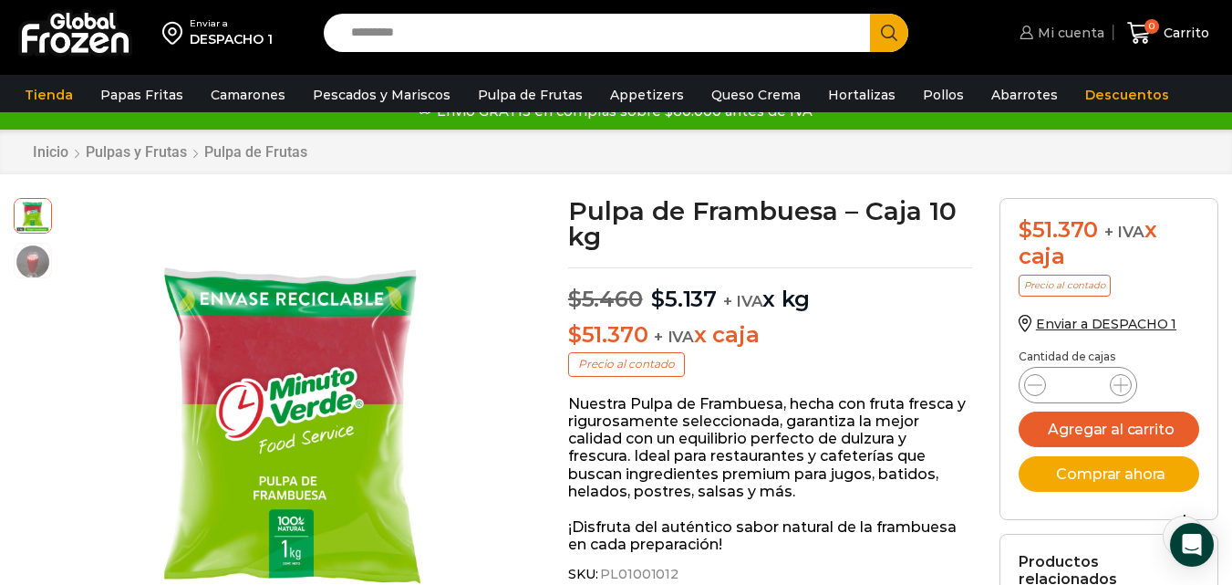
click at [1032, 34] on icon at bounding box center [1026, 33] width 13 height 14
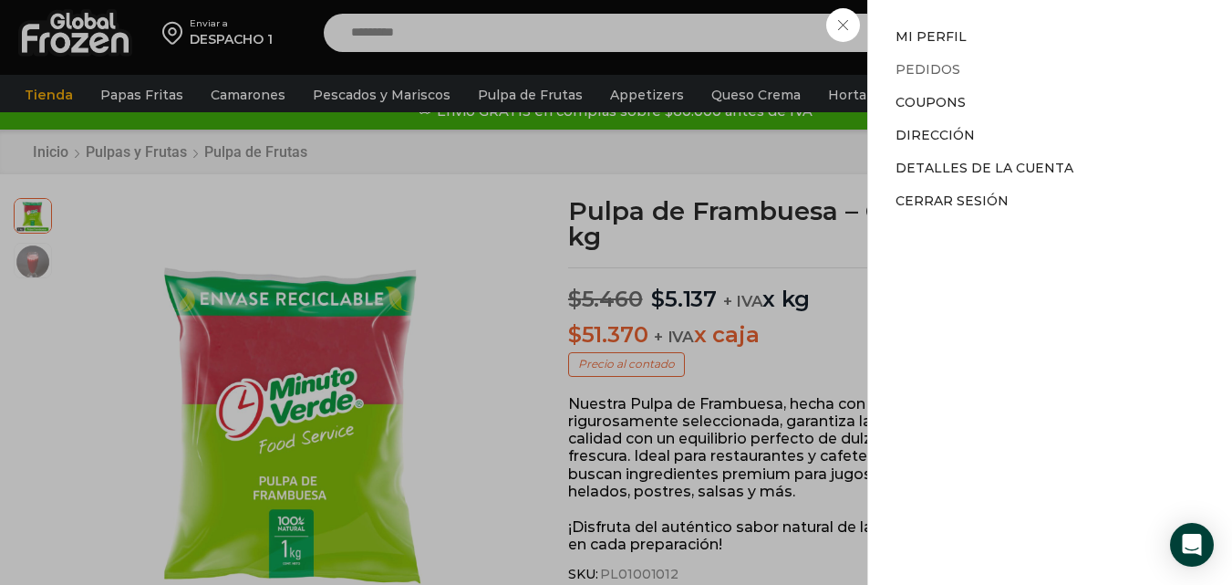
click at [941, 74] on link "Pedidos" at bounding box center [928, 69] width 65 height 16
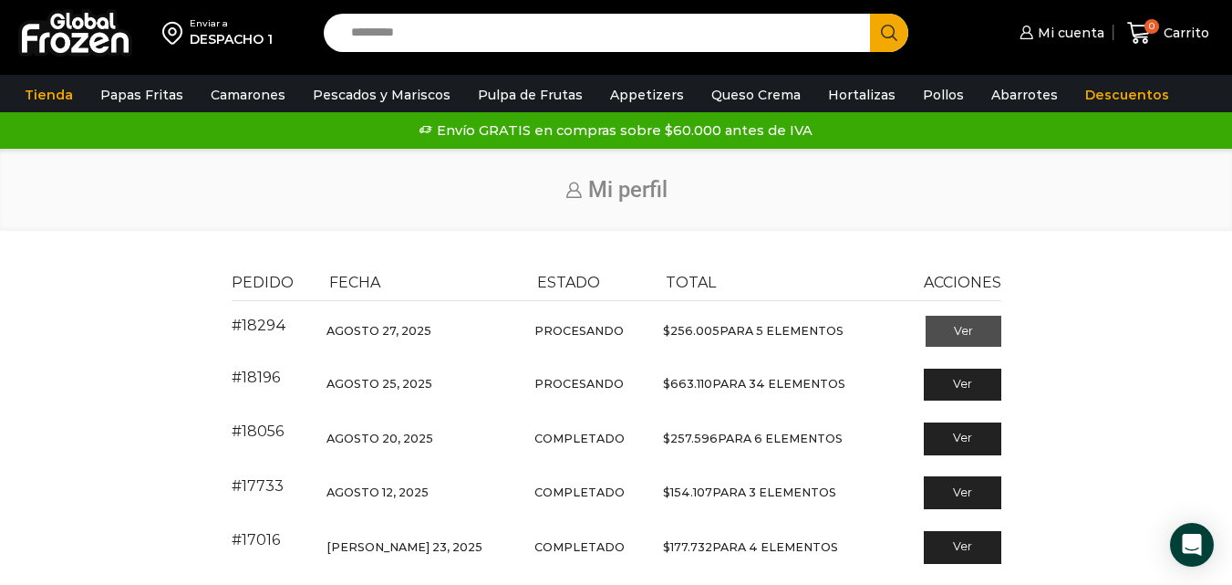
click at [930, 325] on link "Ver" at bounding box center [964, 331] width 76 height 31
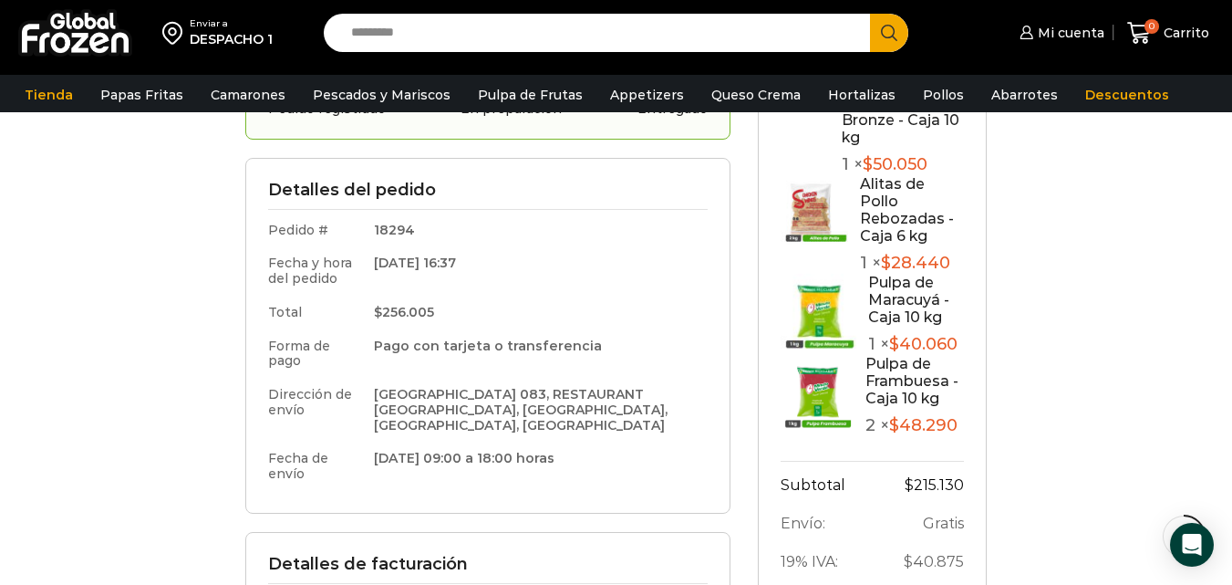
scroll to position [237, 0]
